Goal: Task Accomplishment & Management: Complete application form

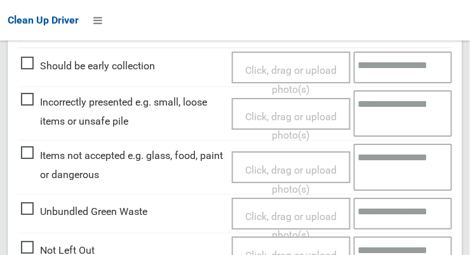
scroll to position [614, 0]
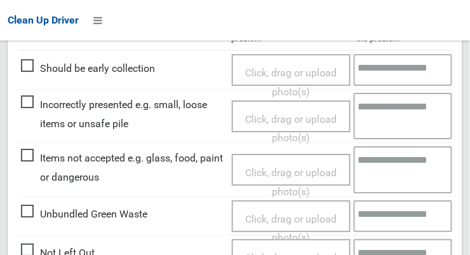
click at [267, 117] on span "Click, drag or upload photo(s)" at bounding box center [290, 128] width 91 height 31
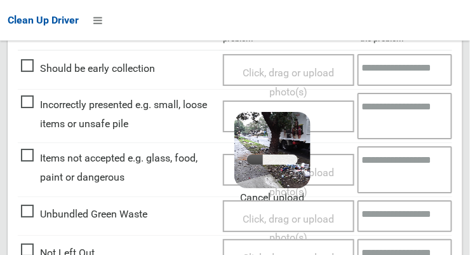
click at [387, 114] on textarea at bounding box center [404, 116] width 95 height 46
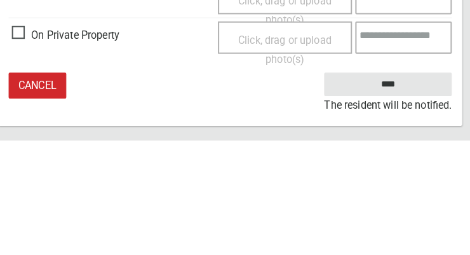
type textarea "**********"
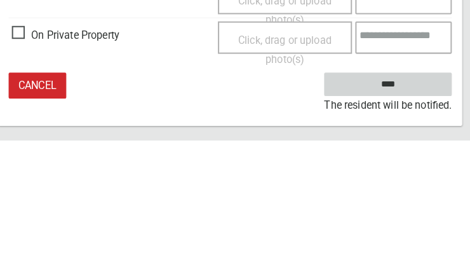
click at [428, 196] on input "****" at bounding box center [389, 199] width 125 height 23
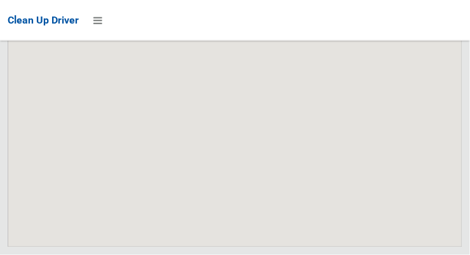
scroll to position [8239, 0]
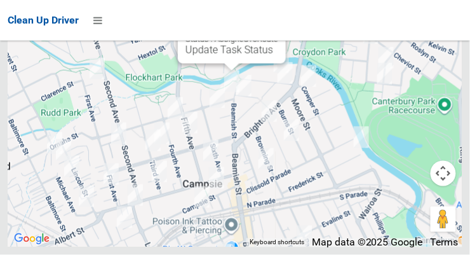
click at [231, 56] on link "Update Task Status" at bounding box center [229, 50] width 88 height 12
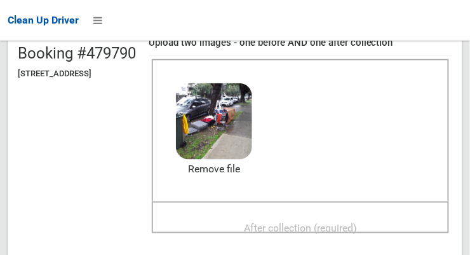
scroll to position [149, 0]
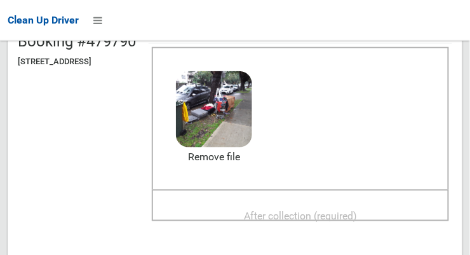
click at [329, 209] on span "After collection (required)" at bounding box center [300, 215] width 113 height 12
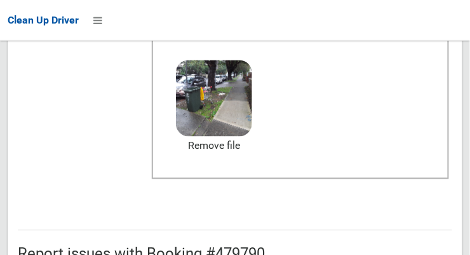
scroll to position [764, 0]
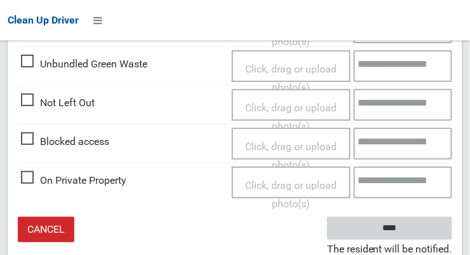
click at [413, 219] on input "****" at bounding box center [389, 227] width 125 height 23
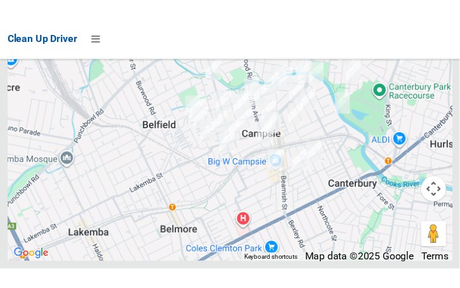
scroll to position [8138, 0]
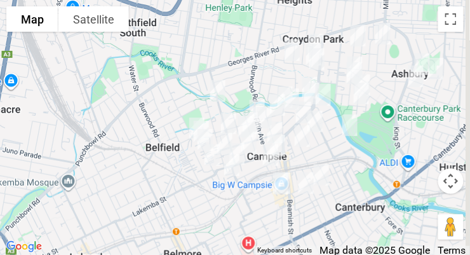
click at [439, 84] on img at bounding box center [435, 69] width 25 height 32
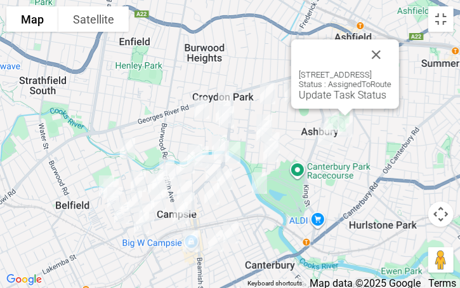
click at [392, 55] on button "Close" at bounding box center [376, 54] width 30 height 30
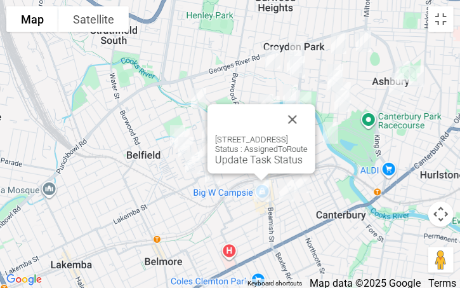
click at [315, 127] on div "71 Evaline Street, CAMPSIE NSW 2194 Status : AssignedToRoute Update Task Status" at bounding box center [262, 138] width 108 height 69
click at [308, 121] on button "Close" at bounding box center [292, 119] width 30 height 30
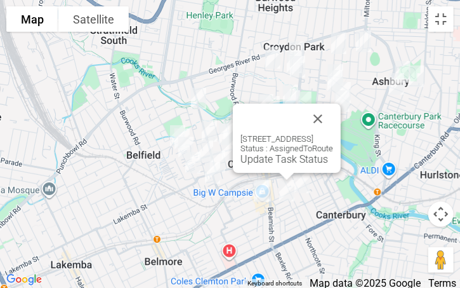
click at [333, 126] on button "Close" at bounding box center [318, 118] width 30 height 30
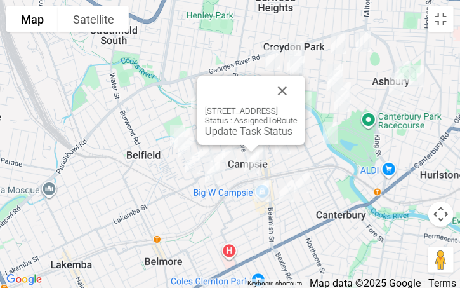
click at [305, 93] on div "32-34 Campsie Street, CAMPSIE NSW 2194 Status : AssignedToRoute Update Task Sta…" at bounding box center [251, 110] width 108 height 69
click at [298, 91] on button "Close" at bounding box center [282, 91] width 30 height 30
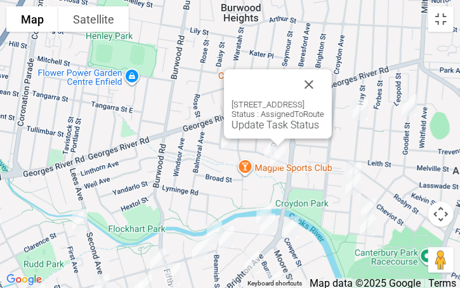
click at [324, 87] on button "Close" at bounding box center [309, 84] width 30 height 30
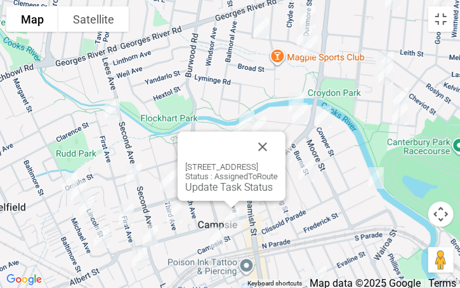
click at [278, 147] on button "Close" at bounding box center [263, 146] width 30 height 30
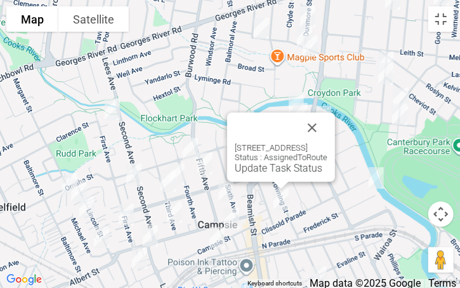
click at [327, 125] on button "Close" at bounding box center [312, 127] width 30 height 30
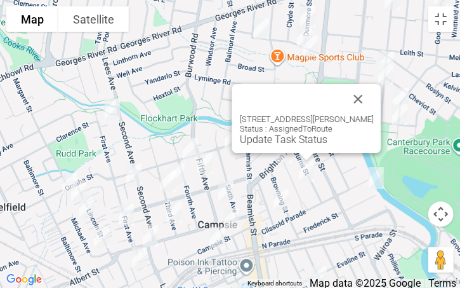
click at [370, 98] on button "Close" at bounding box center [358, 99] width 30 height 30
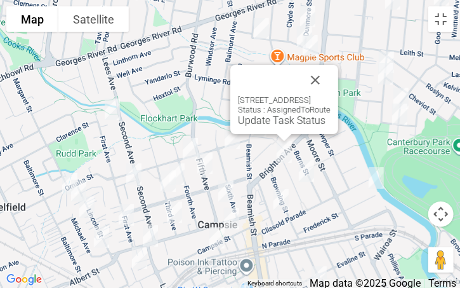
click at [331, 86] on button "Close" at bounding box center [315, 80] width 30 height 30
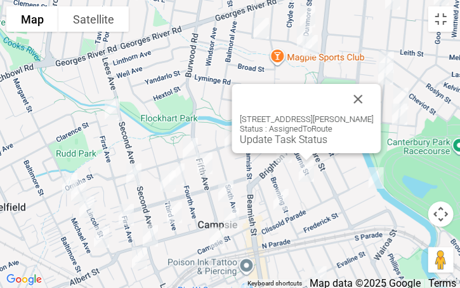
click at [364, 104] on button "Close" at bounding box center [358, 99] width 30 height 30
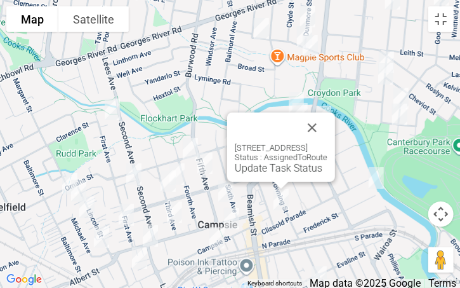
click at [327, 125] on button "Close" at bounding box center [312, 127] width 30 height 30
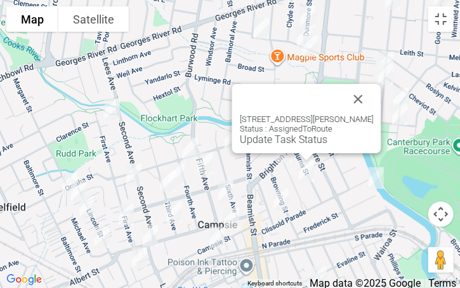
click at [370, 99] on button "Close" at bounding box center [358, 99] width 30 height 30
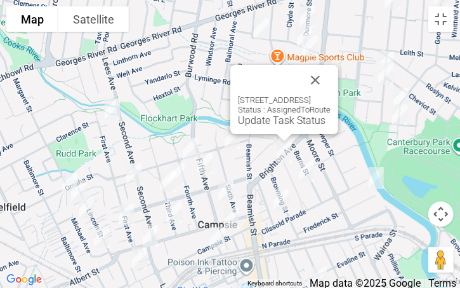
click at [331, 81] on button "Close" at bounding box center [315, 80] width 30 height 30
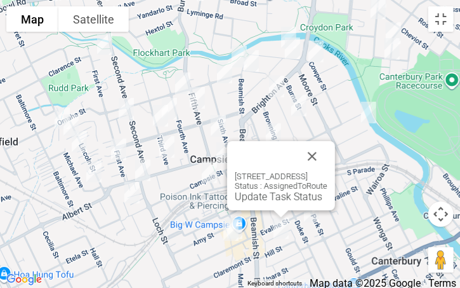
click at [327, 147] on button "Close" at bounding box center [312, 156] width 30 height 30
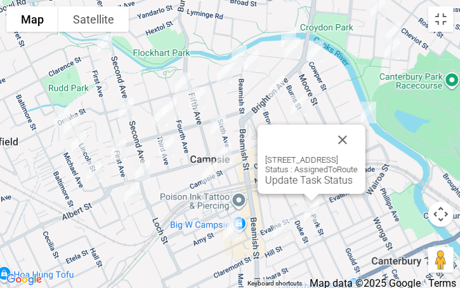
click at [358, 140] on button "Close" at bounding box center [342, 139] width 30 height 30
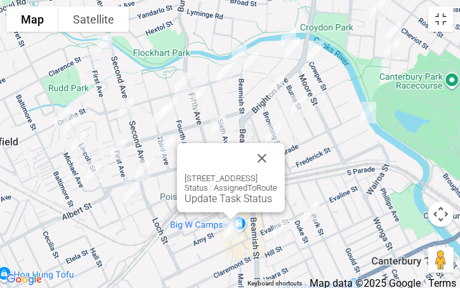
click at [277, 152] on button "Close" at bounding box center [262, 158] width 30 height 30
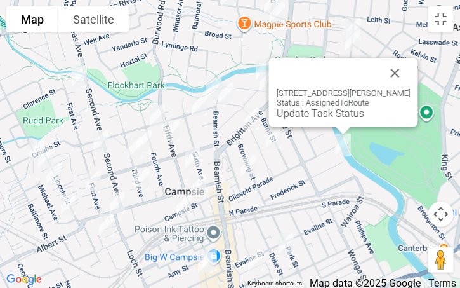
click at [410, 68] on button "Close" at bounding box center [395, 73] width 30 height 30
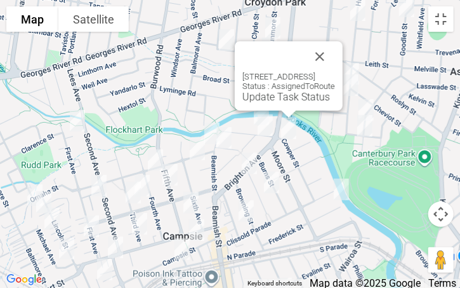
click at [335, 58] on button "Close" at bounding box center [320, 56] width 30 height 30
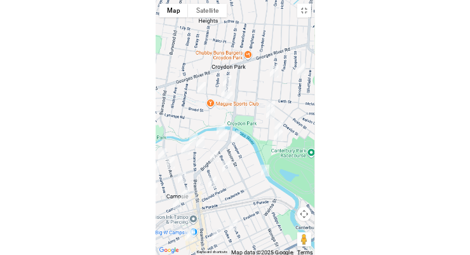
scroll to position [8060, 0]
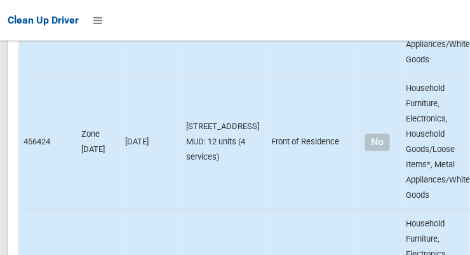
scroll to position [4171, 0]
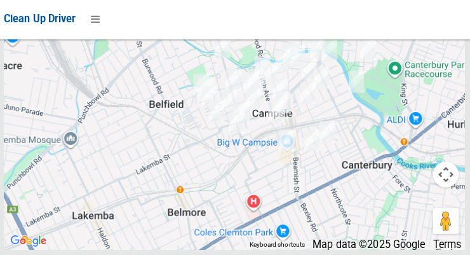
scroll to position [7917, 0]
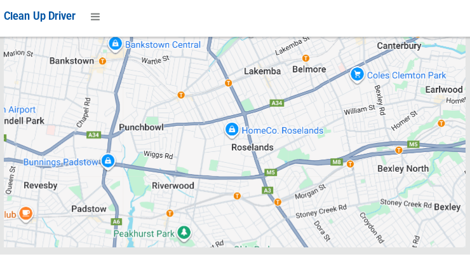
scroll to position [8239, 0]
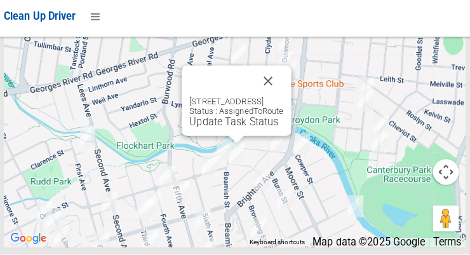
click at [283, 99] on button "Close" at bounding box center [268, 84] width 30 height 30
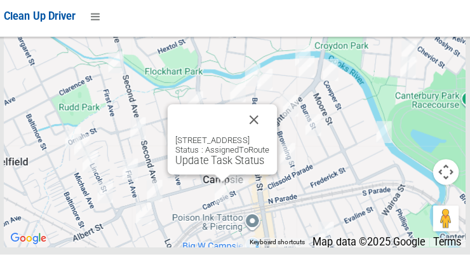
click at [269, 137] on button "Close" at bounding box center [254, 122] width 30 height 30
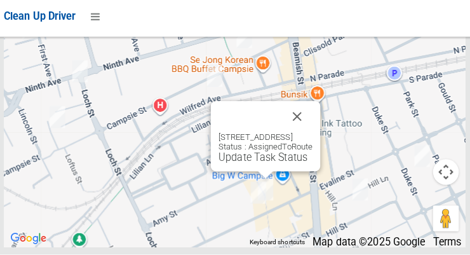
click at [312, 134] on button "Close" at bounding box center [296, 118] width 30 height 30
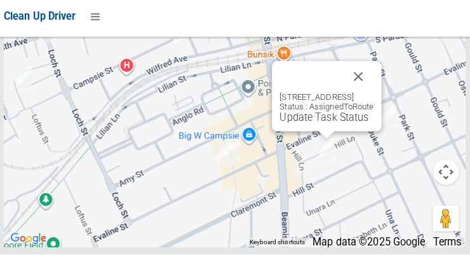
click at [372, 95] on button "Close" at bounding box center [356, 79] width 30 height 30
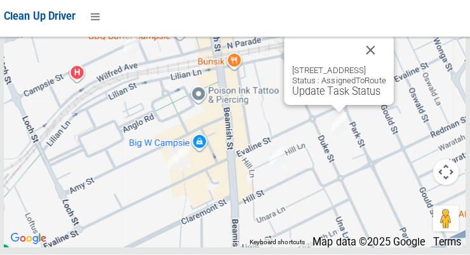
click at [384, 69] on button "Close" at bounding box center [369, 53] width 30 height 30
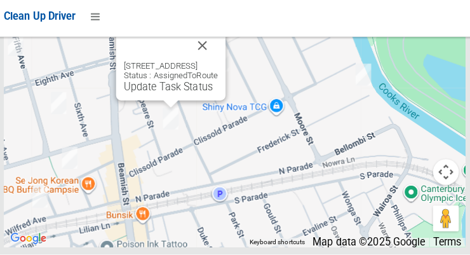
click at [218, 64] on button "Close" at bounding box center [203, 49] width 30 height 30
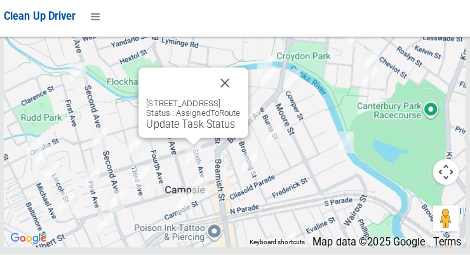
click at [248, 99] on div "9-13 Fifth Avenue, CAMPSIE NSW 2194 Status : AssignedToRoute Update Task Status" at bounding box center [194, 104] width 108 height 69
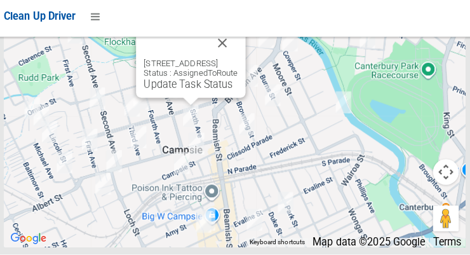
click at [246, 79] on div "9-13 Fifth Avenue, CAMPSIE NSW 2194 Status : AssignedToRoute Update Task Status" at bounding box center [192, 65] width 108 height 69
click at [238, 62] on button "Close" at bounding box center [223, 46] width 30 height 30
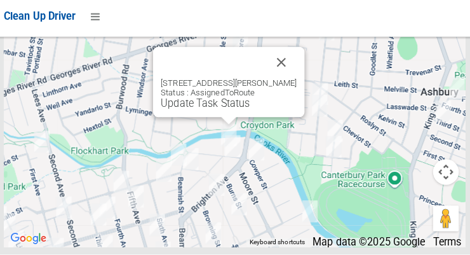
click at [289, 81] on button "Close" at bounding box center [281, 65] width 30 height 30
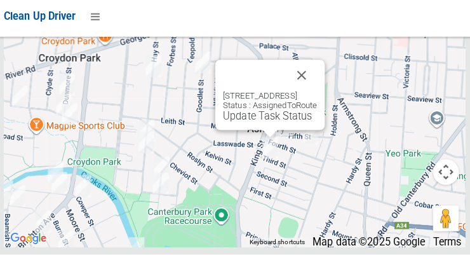
click at [316, 93] on button "Close" at bounding box center [301, 78] width 30 height 30
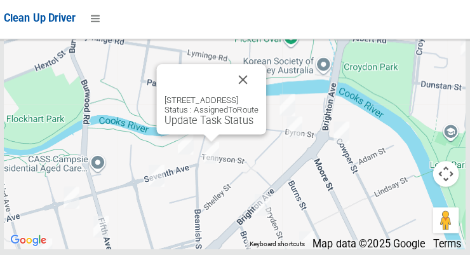
click at [258, 96] on button "Close" at bounding box center [243, 80] width 30 height 30
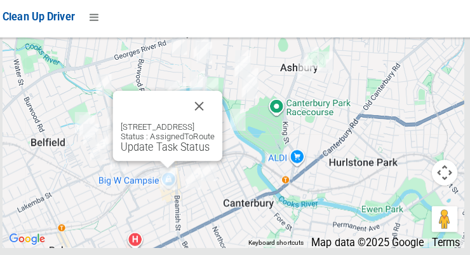
click at [216, 123] on button "Close" at bounding box center [201, 108] width 30 height 30
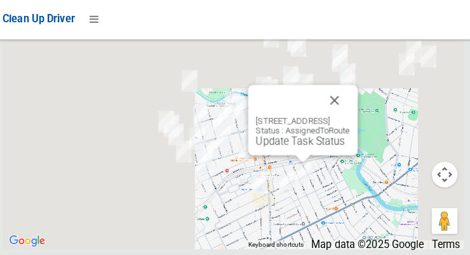
click at [347, 116] on button "Close" at bounding box center [334, 100] width 30 height 30
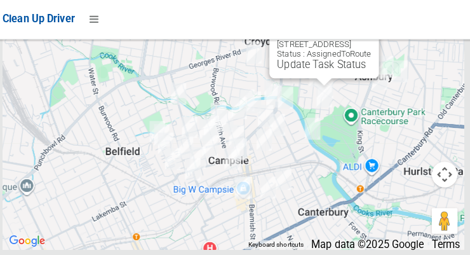
click at [371, 40] on button "Close" at bounding box center [355, 25] width 30 height 30
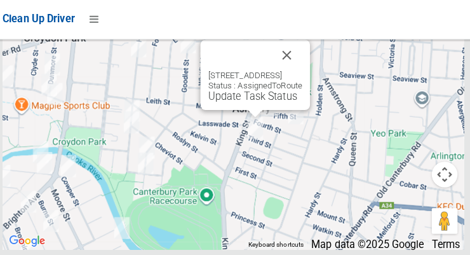
click at [303, 71] on button "Close" at bounding box center [287, 56] width 30 height 30
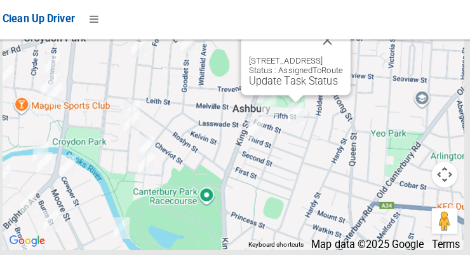
click at [343, 56] on button "Close" at bounding box center [327, 41] width 30 height 30
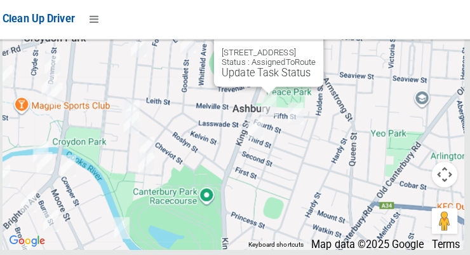
click at [316, 48] on button "Close" at bounding box center [301, 33] width 30 height 30
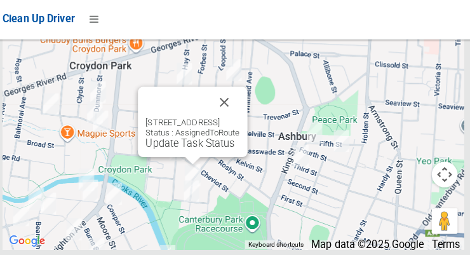
click at [241, 117] on button "Close" at bounding box center [226, 102] width 30 height 30
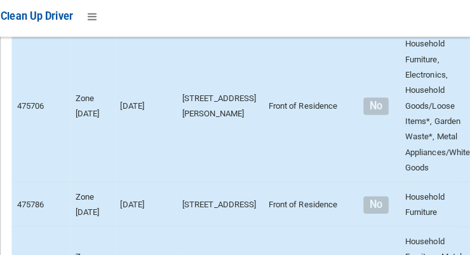
scroll to position [4501, 0]
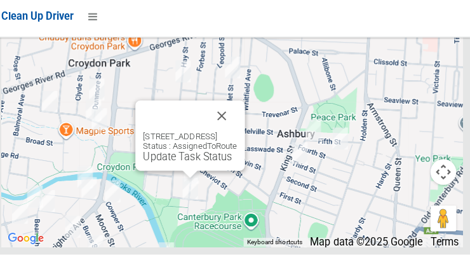
scroll to position [8239, 0]
click at [240, 133] on button "Close" at bounding box center [224, 118] width 30 height 30
